Goal: Task Accomplishment & Management: Manage account settings

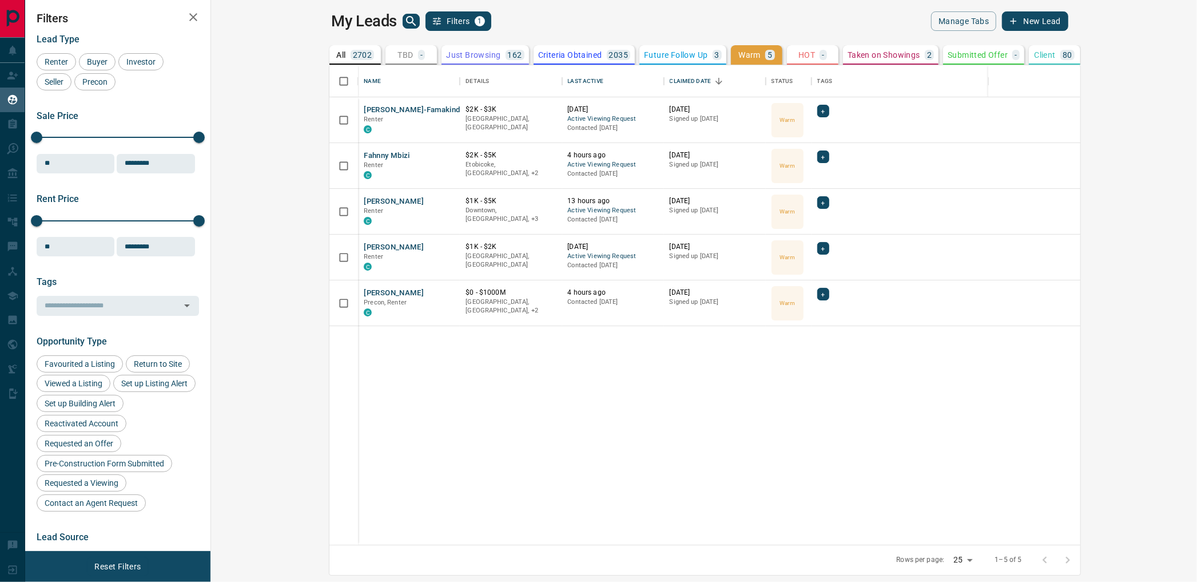
scroll to position [469, 970]
drag, startPoint x: 572, startPoint y: 55, endPoint x: 620, endPoint y: 56, distance: 48.6
click at [644, 55] on p "Future Follow Up" at bounding box center [675, 55] width 63 height 8
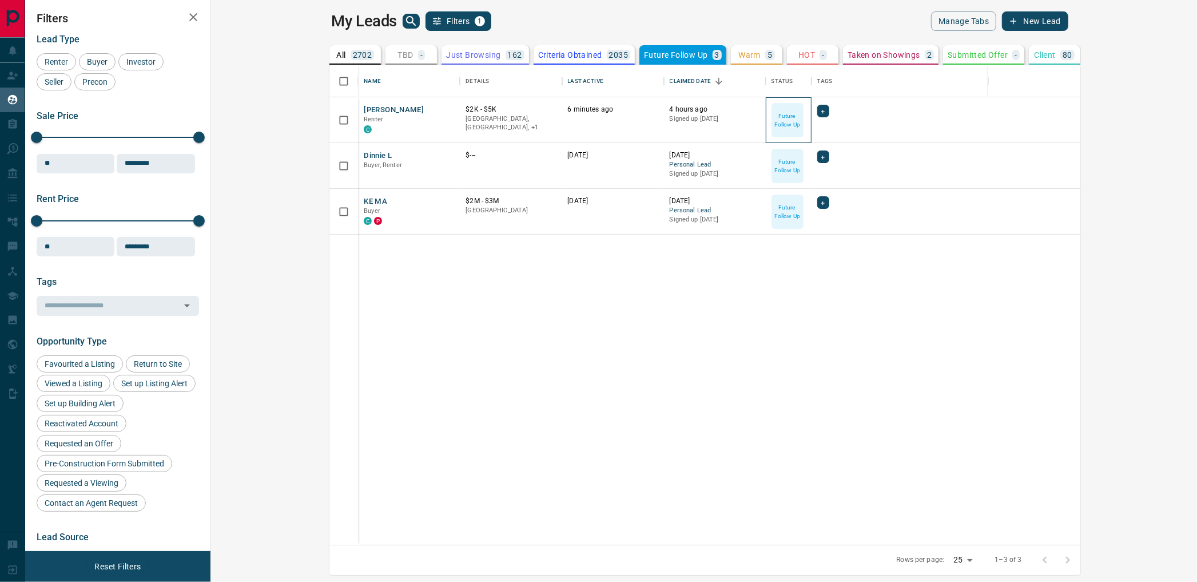
click at [766, 117] on div "Future Follow Up" at bounding box center [789, 120] width 46 height 46
click at [773, 120] on p "Future Follow Up" at bounding box center [788, 120] width 30 height 17
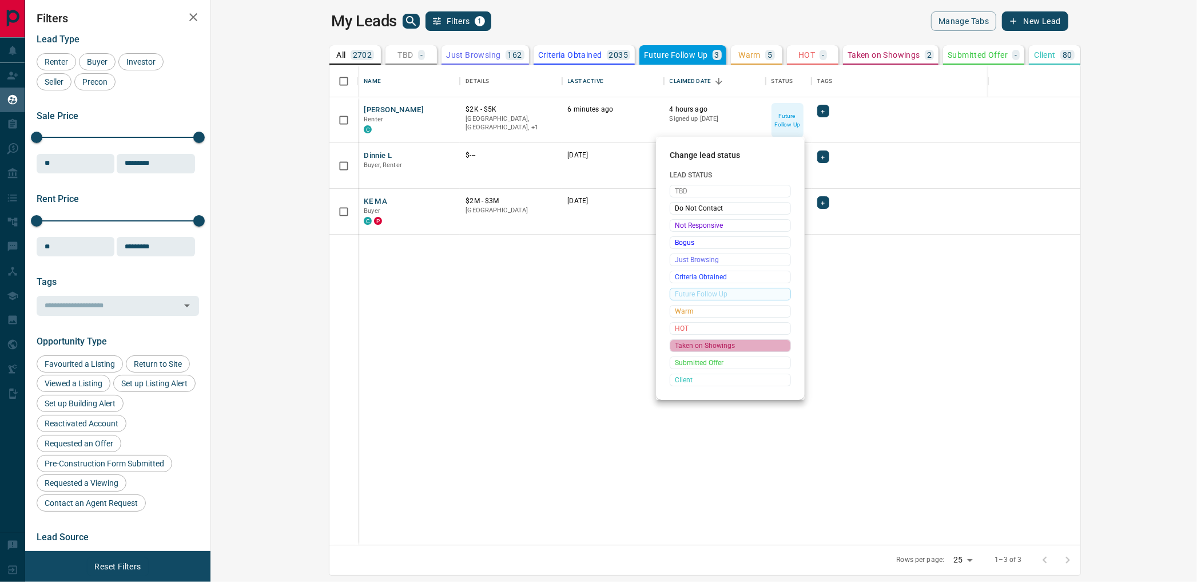
click at [706, 349] on span "Taken on Showings" at bounding box center [730, 345] width 111 height 11
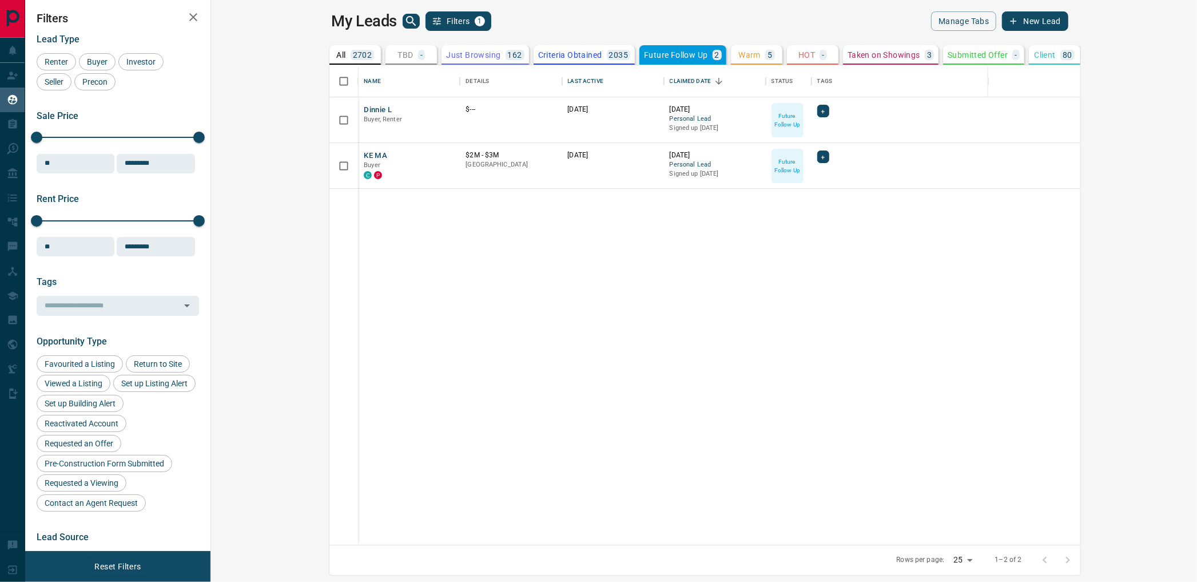
click at [847, 53] on p "Taken on Showings" at bounding box center [883, 55] width 73 height 8
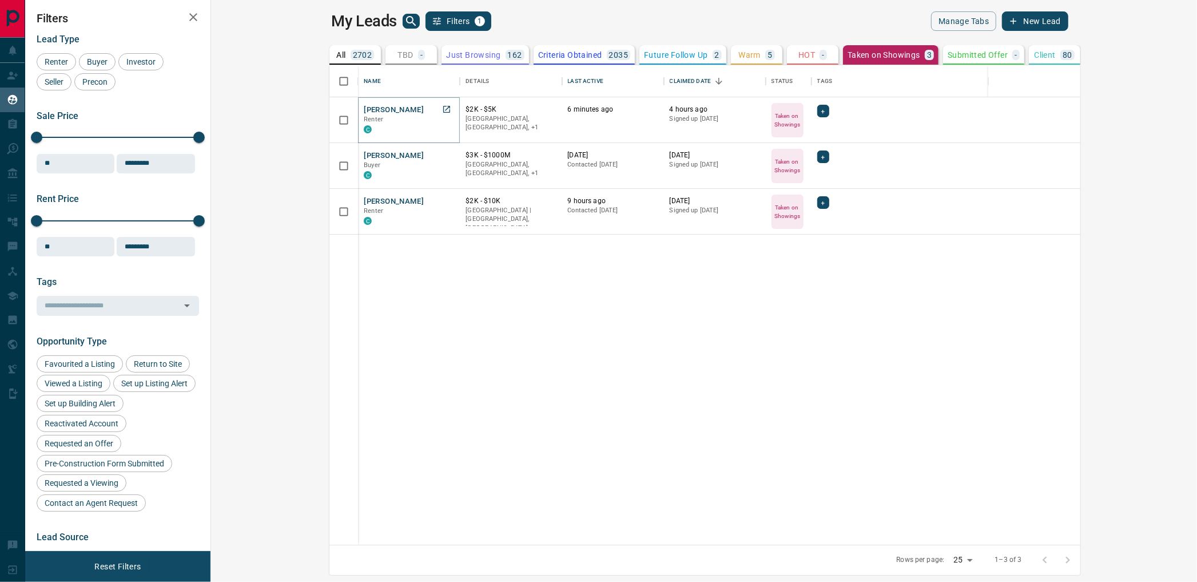
click at [364, 110] on button "[PERSON_NAME]" at bounding box center [394, 110] width 60 height 11
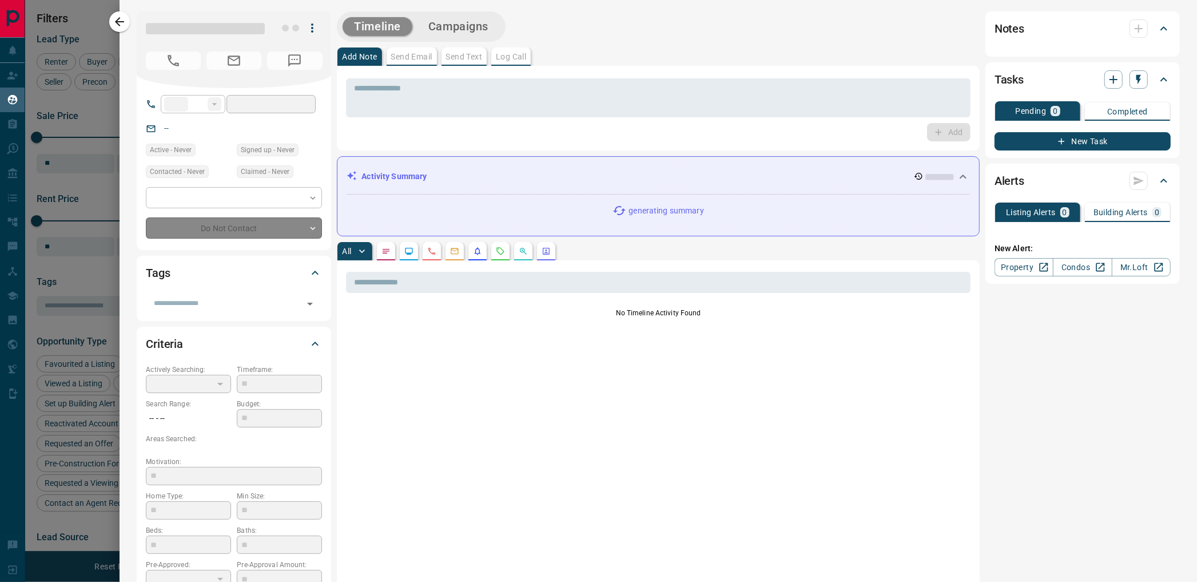
type input "**"
type input "**********"
type input "*"
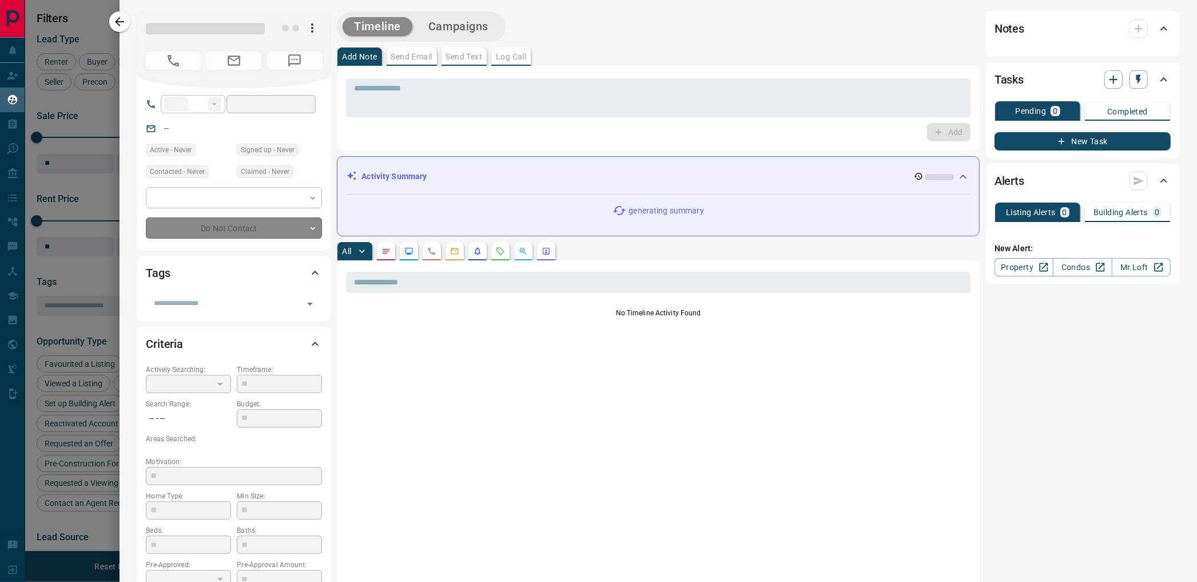
type input "**********"
type input "*******"
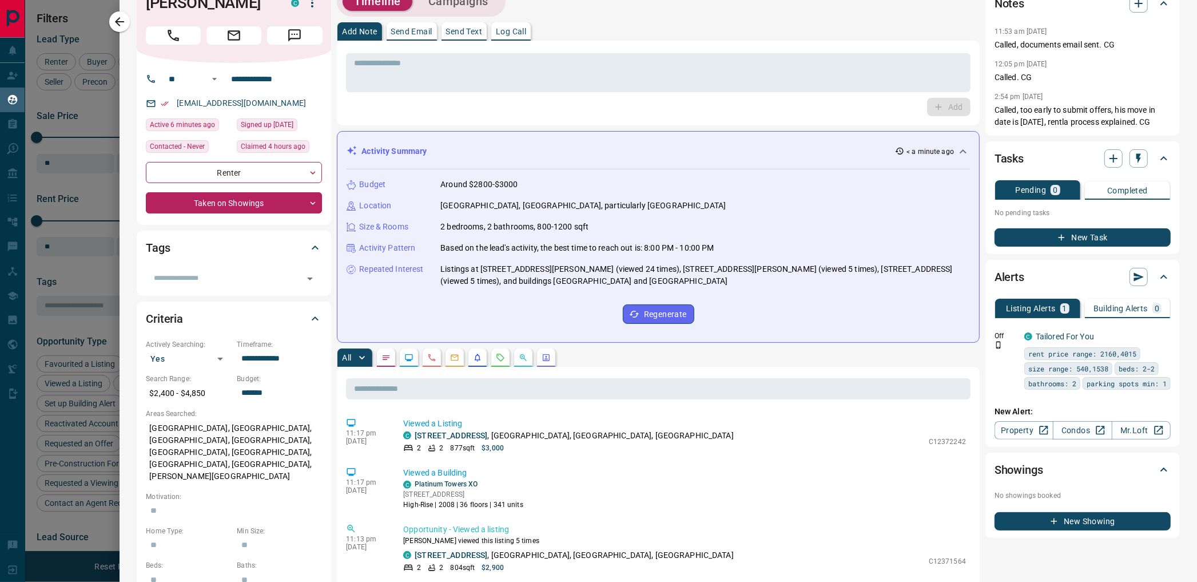
scroll to position [0, 0]
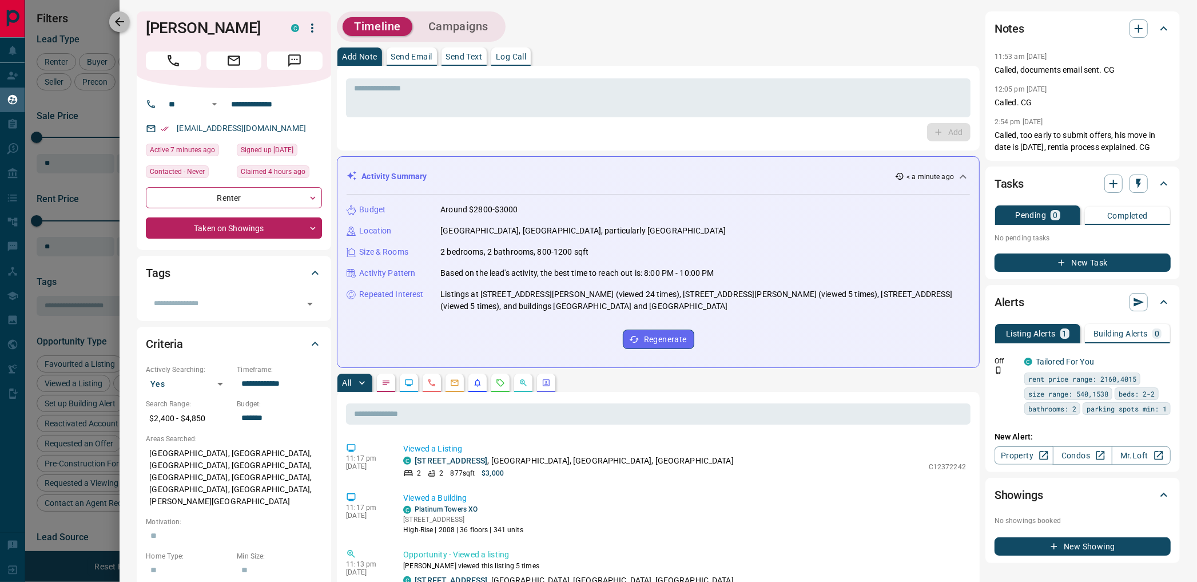
click at [112, 16] on button "button" at bounding box center [119, 21] width 21 height 21
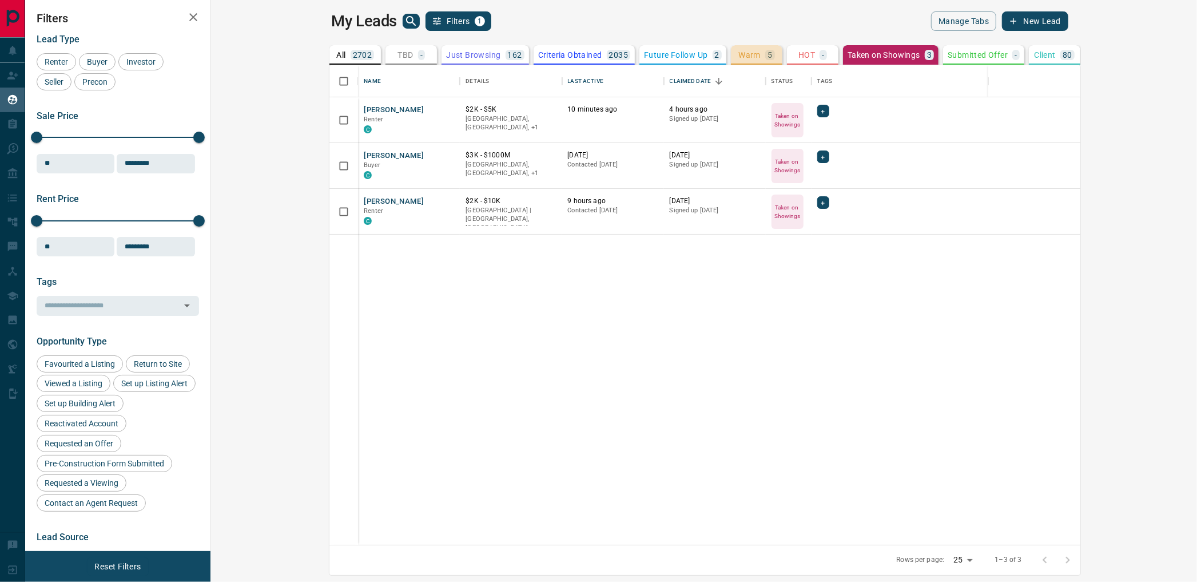
click at [731, 49] on button "Warm 5" at bounding box center [756, 54] width 51 height 19
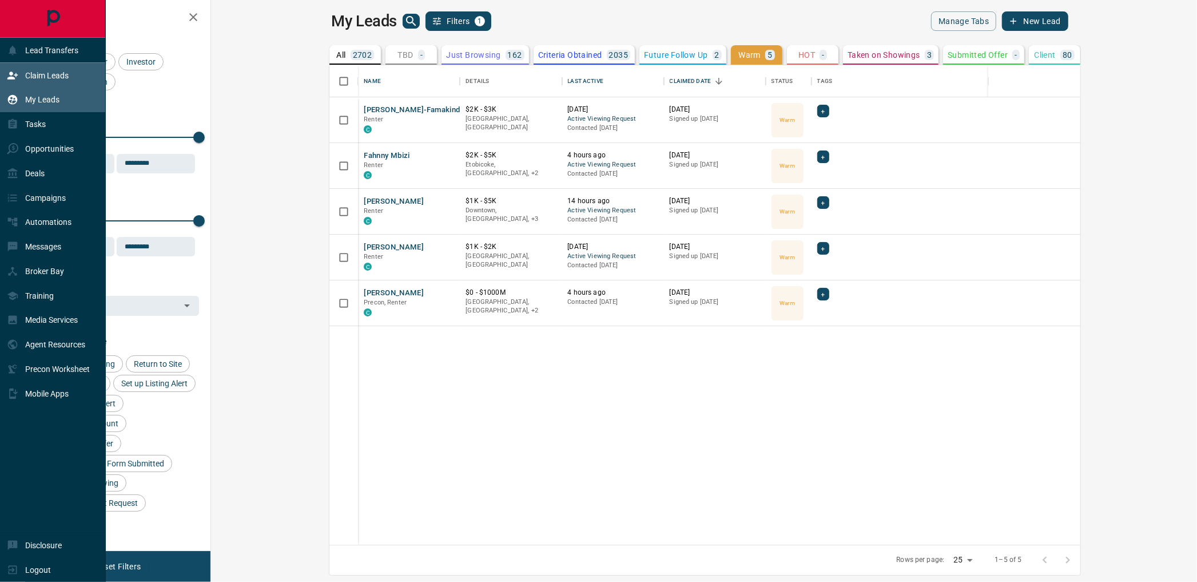
click at [23, 85] on div "Claim Leads" at bounding box center [38, 75] width 62 height 19
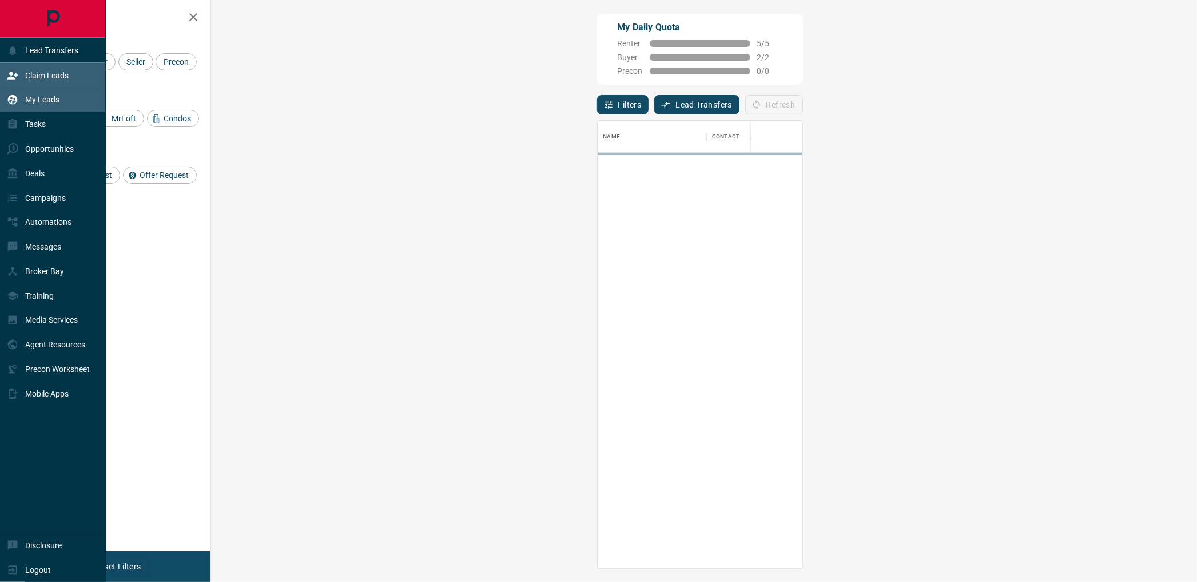
scroll to position [437, 951]
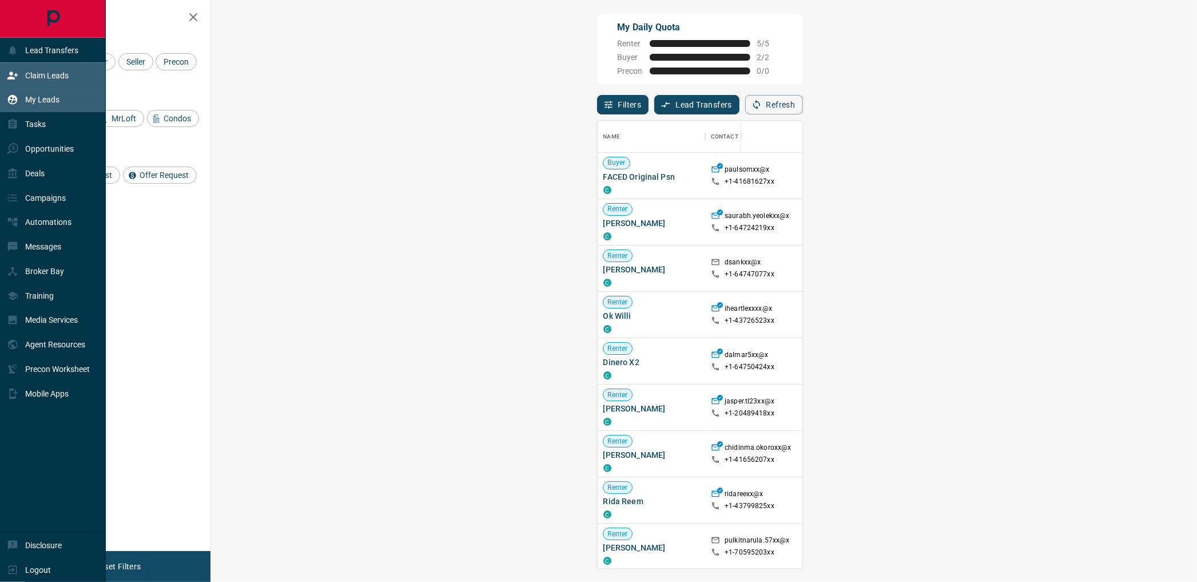
click at [58, 109] on div "My Leads" at bounding box center [33, 99] width 53 height 19
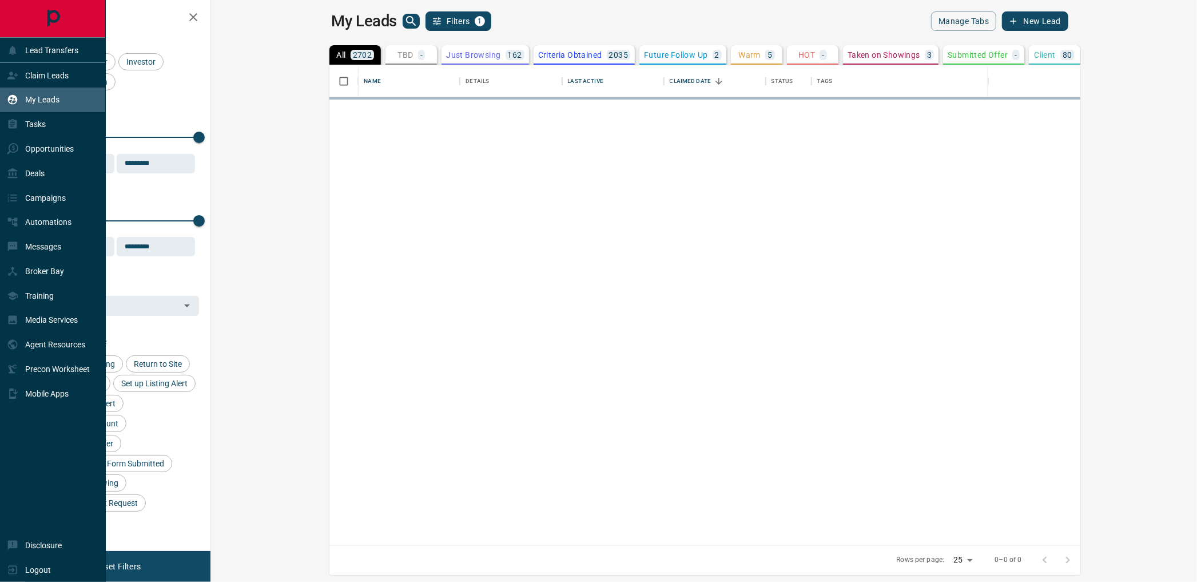
scroll to position [469, 970]
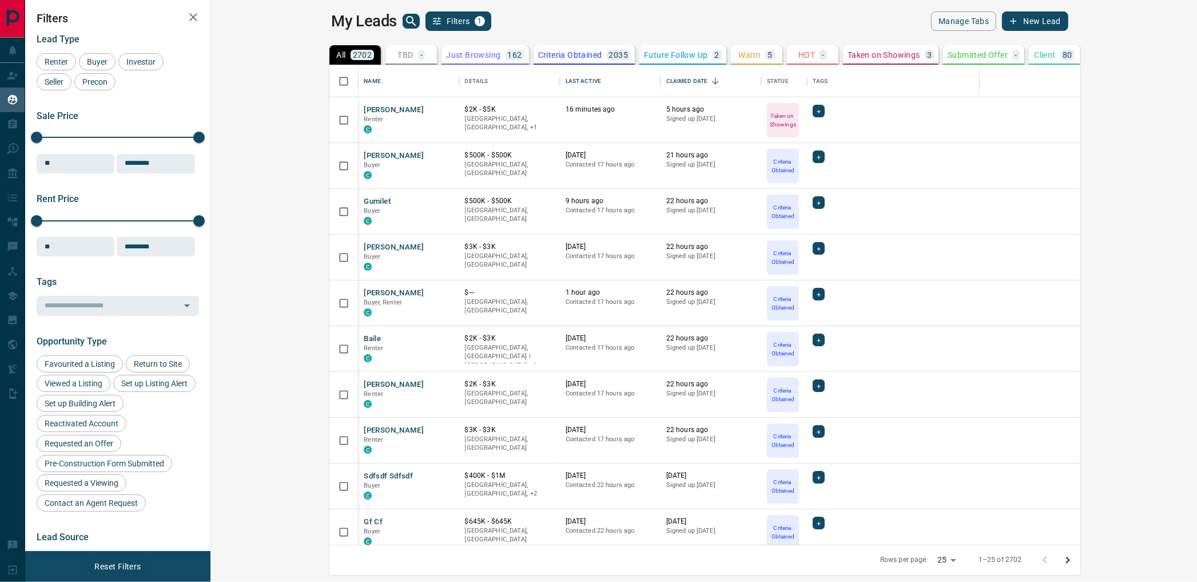
click at [847, 57] on p "Taken on Showings" at bounding box center [883, 55] width 73 height 8
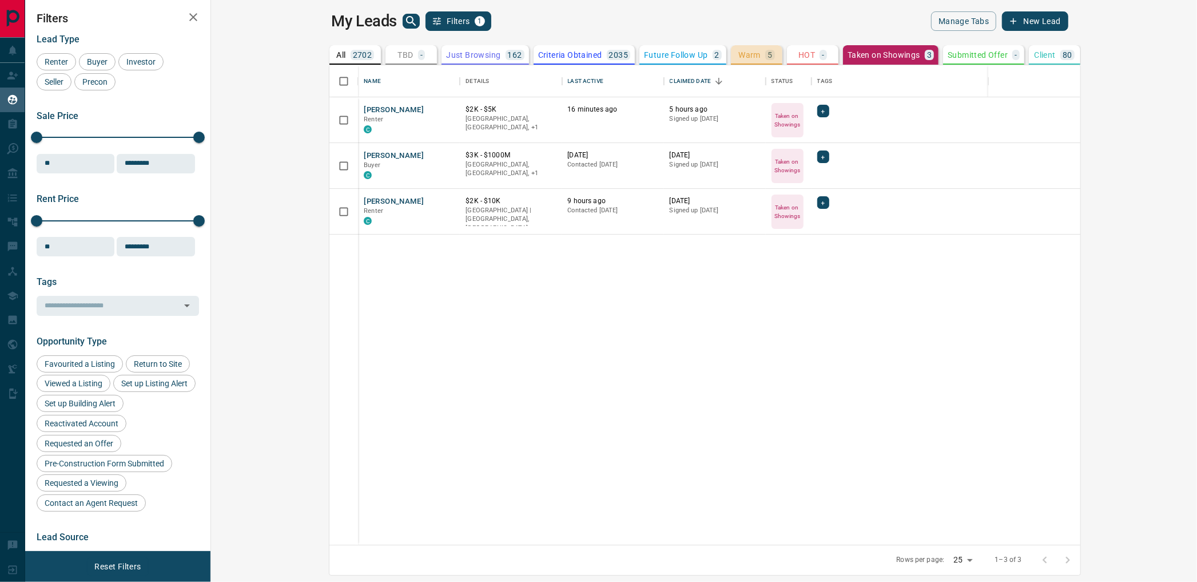
click at [731, 52] on button "Warm 5" at bounding box center [756, 54] width 51 height 19
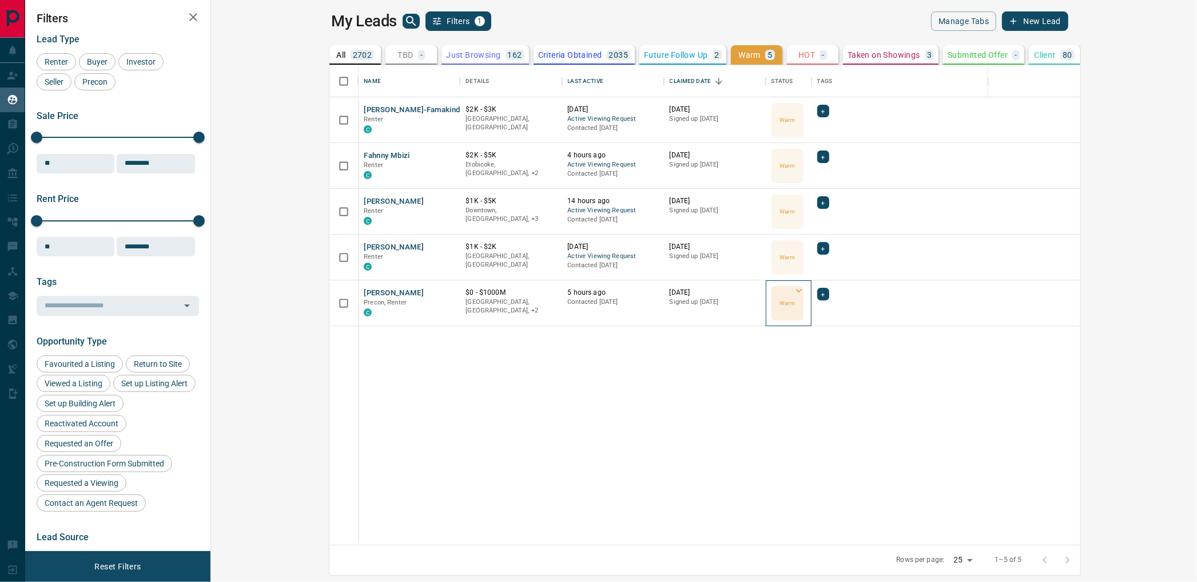
click at [779, 304] on p "Warm" at bounding box center [786, 302] width 15 height 9
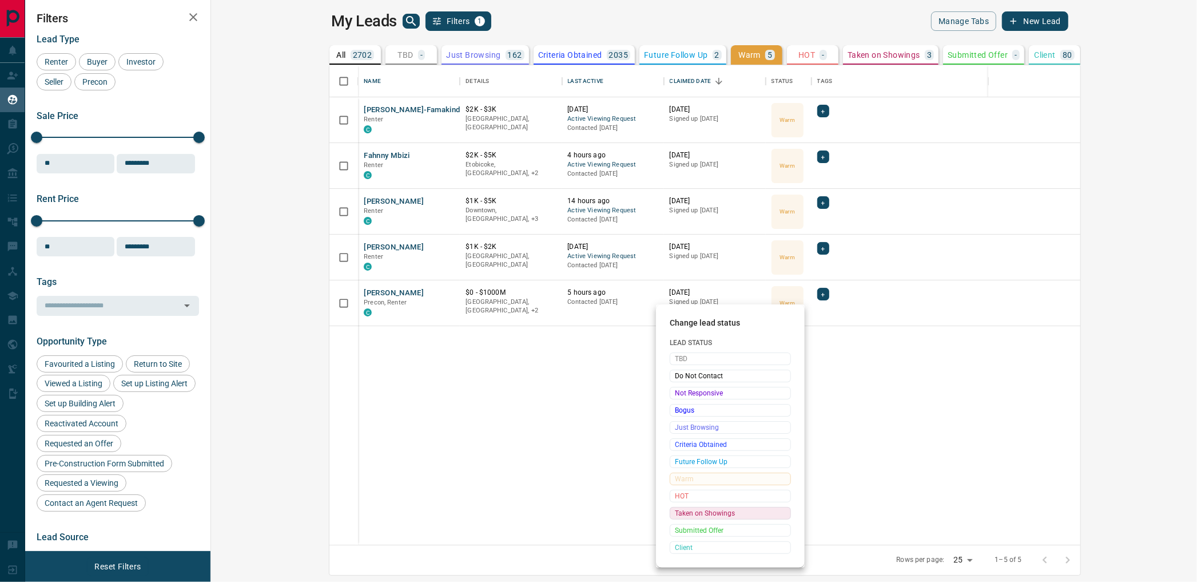
click at [718, 519] on span "Taken on Showings" at bounding box center [730, 512] width 111 height 11
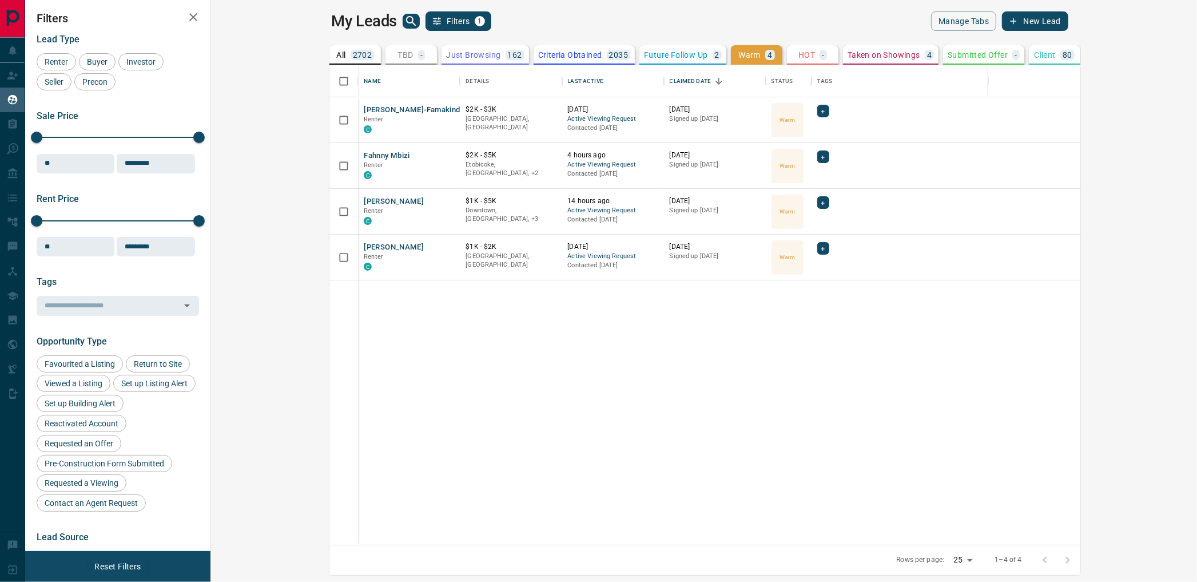
click at [847, 53] on p "Taken on Showings" at bounding box center [883, 55] width 73 height 8
